Goal: Check status: Check status

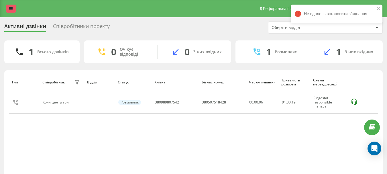
click at [8, 8] on link at bounding box center [11, 9] width 10 height 8
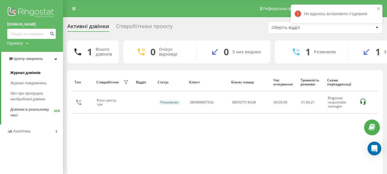
click at [30, 74] on span "Журнал дзвінків" at bounding box center [25, 73] width 30 height 6
click at [379, 8] on icon "close" at bounding box center [378, 8] width 4 height 5
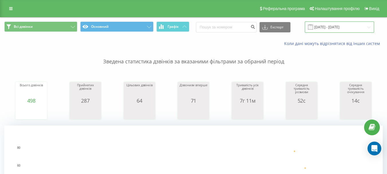
click at [324, 27] on input "[DATE] - [DATE]" at bounding box center [339, 26] width 69 height 11
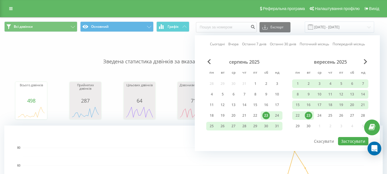
click at [311, 116] on div "23" at bounding box center [308, 115] width 7 height 7
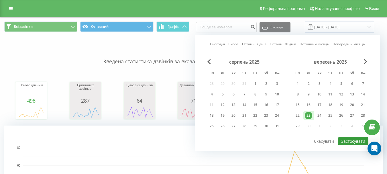
click at [344, 142] on button "Застосувати" at bounding box center [353, 141] width 30 height 8
type input "[DATE] - [DATE]"
